Goal: Task Accomplishment & Management: Manage account settings

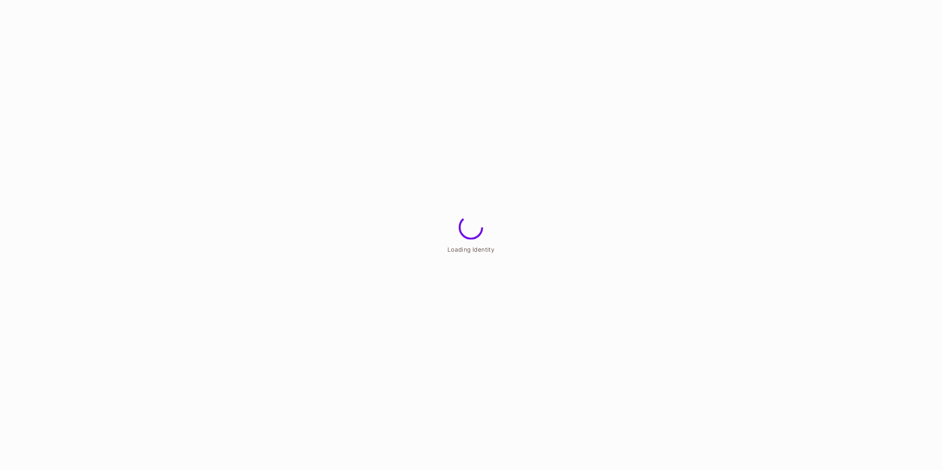
click at [412, 0] on html "Loading Identity" at bounding box center [471, 0] width 942 height 0
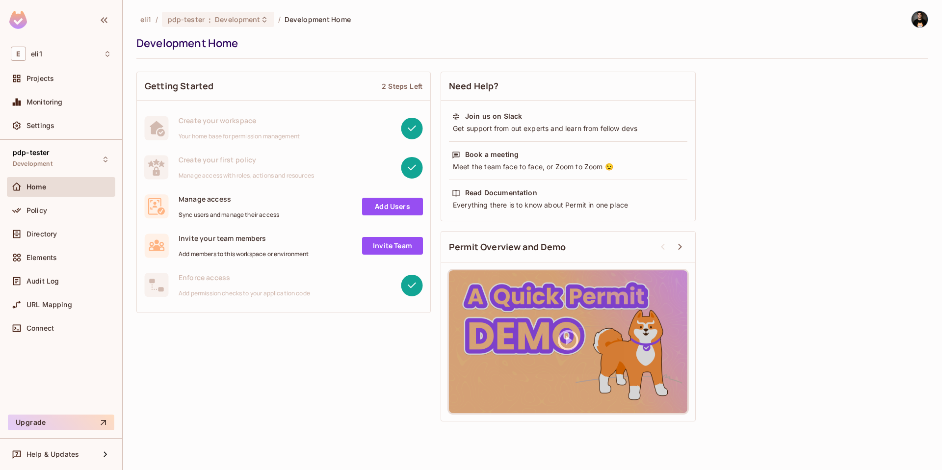
click at [917, 21] on img at bounding box center [920, 19] width 16 height 16
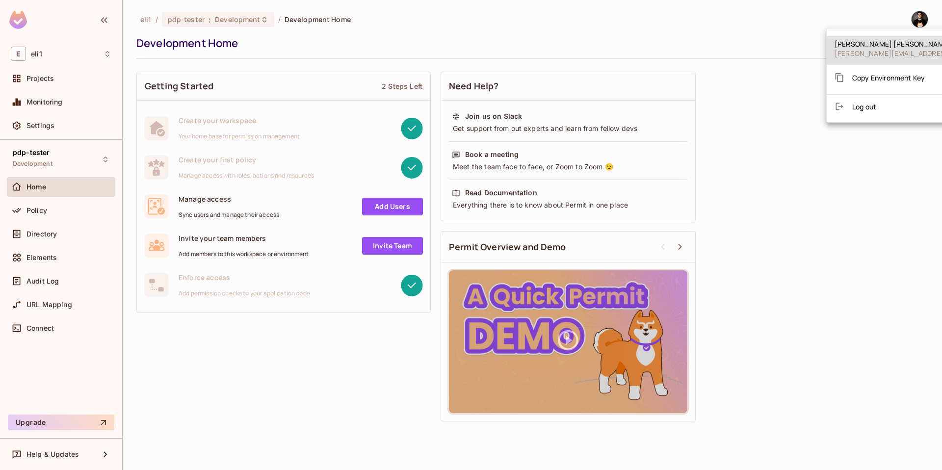
click at [882, 73] on span "Copy Environment Key" at bounding box center [888, 77] width 73 height 9
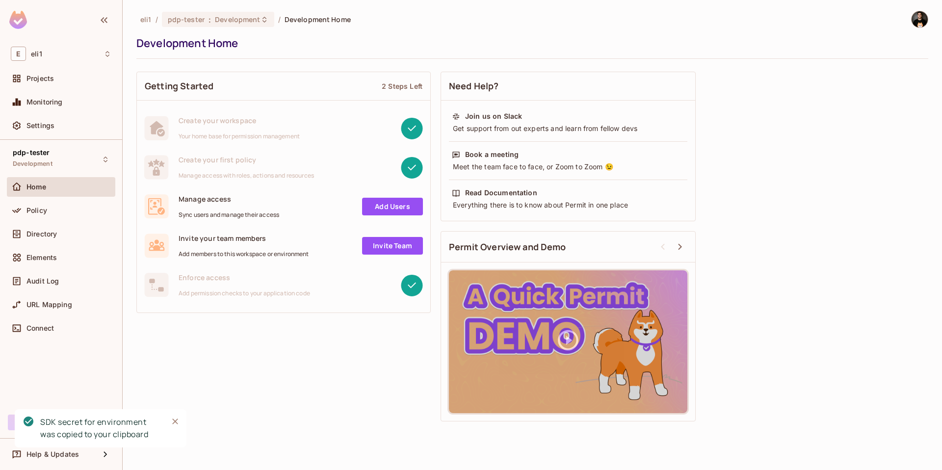
click at [920, 21] on img at bounding box center [920, 19] width 16 height 16
click at [874, 108] on span "Log out" at bounding box center [864, 106] width 24 height 9
